Goal: Information Seeking & Learning: Learn about a topic

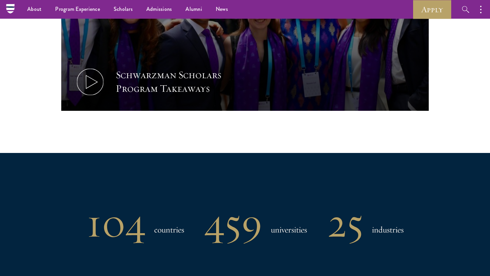
scroll to position [375, 0]
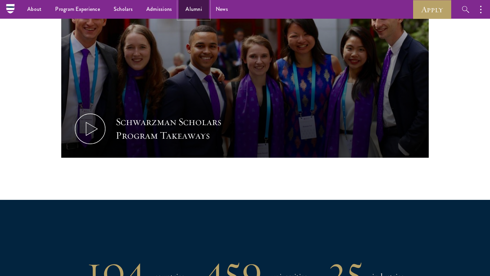
click at [192, 14] on link "Alumni" at bounding box center [193, 9] width 30 height 19
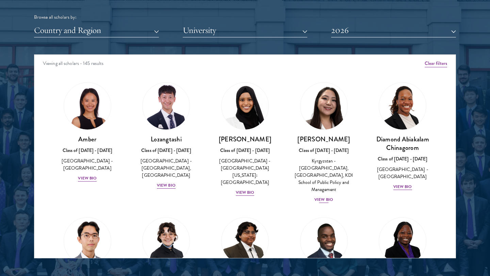
scroll to position [849, 0]
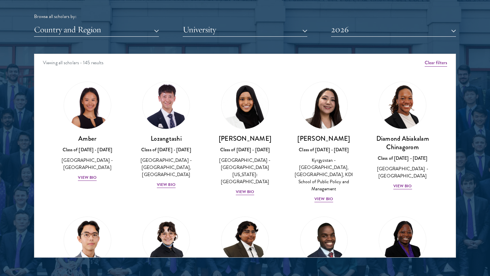
click at [72, 63] on div "Viewing all scholars - 145 results" at bounding box center [244, 63] width 421 height 19
click at [92, 65] on div "Viewing all scholars - 145 results" at bounding box center [244, 63] width 421 height 19
click at [432, 61] on button "Clear filters" at bounding box center [435, 62] width 22 height 7
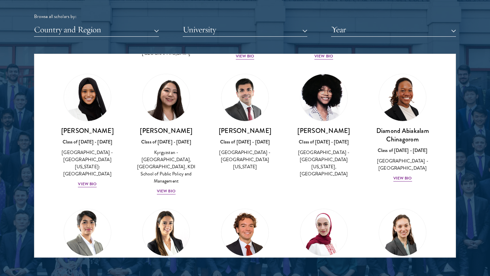
scroll to position [353, 0]
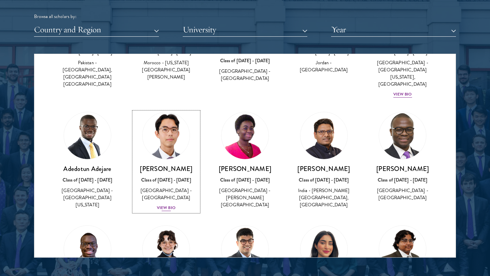
click at [171, 205] on div "View Bio" at bounding box center [166, 208] width 19 height 6
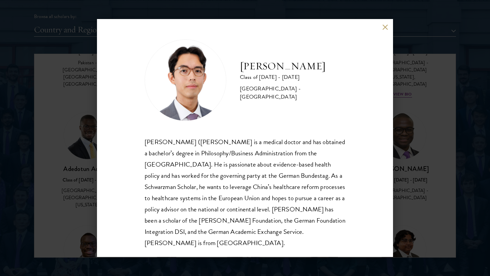
scroll to position [1, 0]
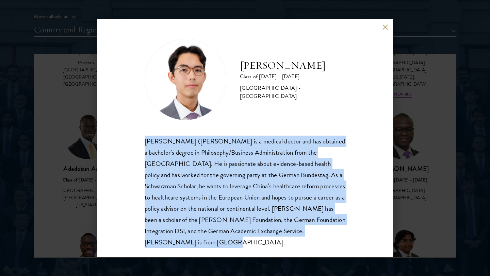
copy div "[PERSON_NAME] ([PERSON_NAME] is a medical doctor and has obtained a bachelor’s …"
drag, startPoint x: 316, startPoint y: 233, endPoint x: 142, endPoint y: 144, distance: 195.1
click at [142, 144] on div "[PERSON_NAME] Class of [DATE] - [DATE] [GEOGRAPHIC_DATA] - [GEOGRAPHIC_DATA] [P…" at bounding box center [245, 138] width 296 height 238
click at [384, 28] on button at bounding box center [385, 27] width 6 height 6
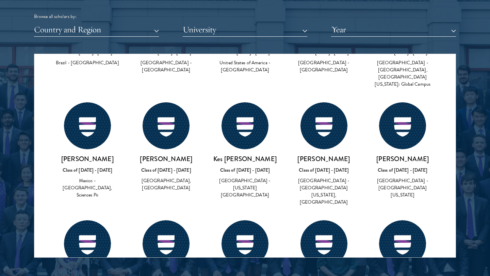
scroll to position [24188, 0]
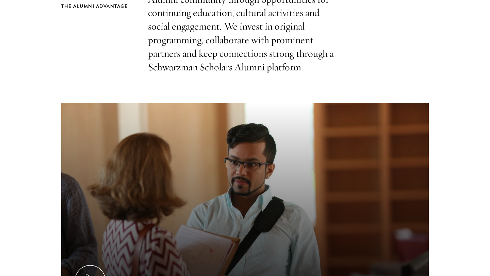
scroll to position [134, 0]
